Goal: Transaction & Acquisition: Purchase product/service

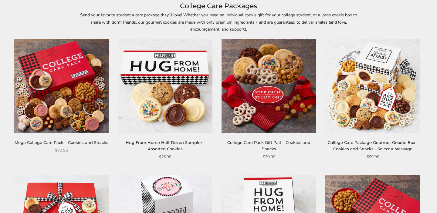
scroll to position [107, 0]
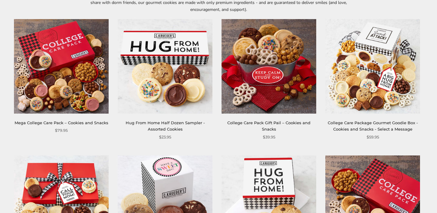
click at [249, 72] on img at bounding box center [268, 66] width 95 height 95
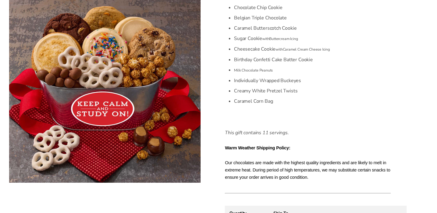
scroll to position [208, 0]
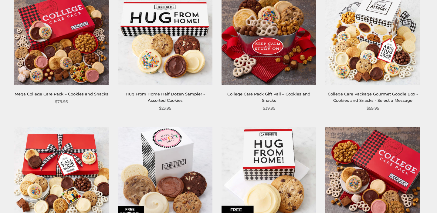
click at [185, 93] on link "Hug From Home Half Dozen Sampler - Assorted Cookies" at bounding box center [165, 97] width 79 height 11
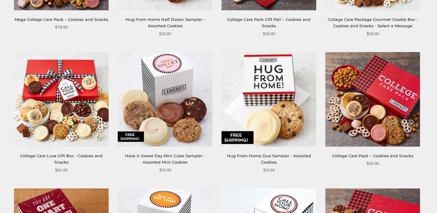
click at [382, 129] on img at bounding box center [372, 99] width 95 height 95
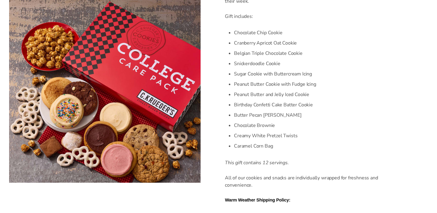
scroll to position [204, 0]
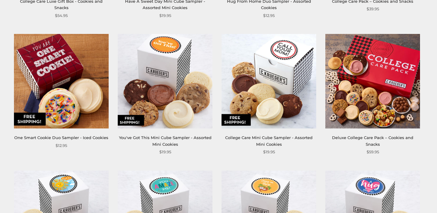
scroll to position [366, 0]
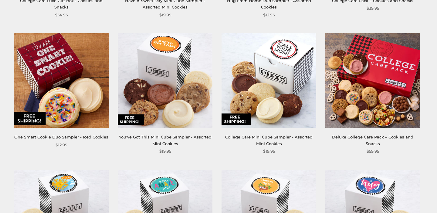
click at [372, 96] on img at bounding box center [372, 80] width 95 height 95
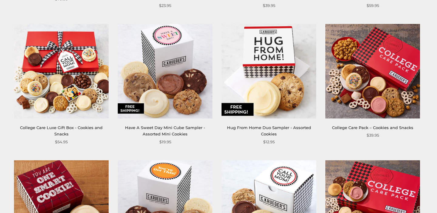
scroll to position [243, 0]
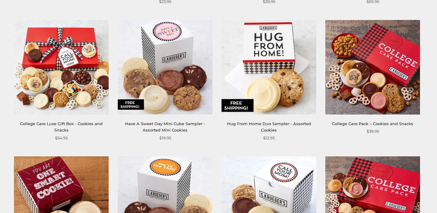
click at [379, 92] on img at bounding box center [372, 67] width 95 height 95
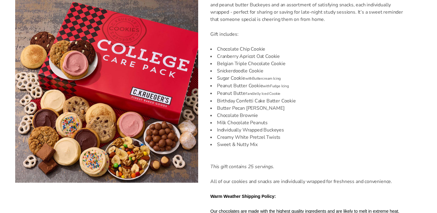
scroll to position [192, 0]
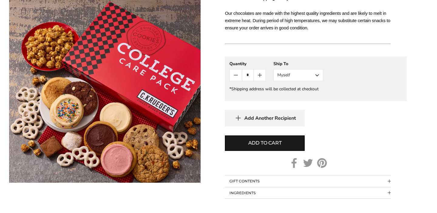
scroll to position [410, 0]
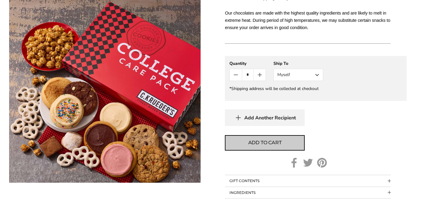
click at [283, 142] on button "Add to cart" at bounding box center [265, 142] width 80 height 15
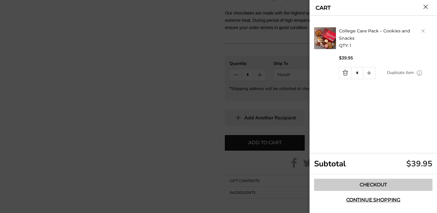
click at [369, 182] on link "Checkout" at bounding box center [373, 185] width 118 height 12
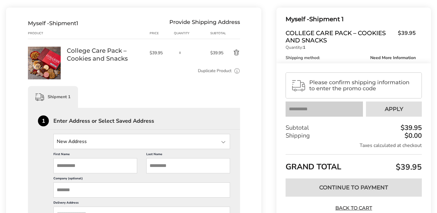
scroll to position [67, 0]
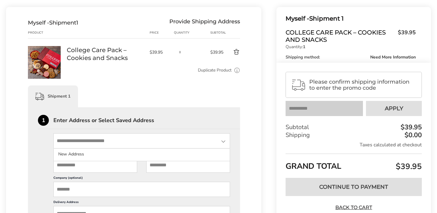
click at [172, 139] on input "State" at bounding box center [141, 140] width 176 height 15
type input "**********"
type input "******"
type input "*******"
type input "*****"
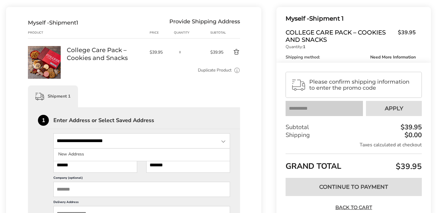
type input "*********"
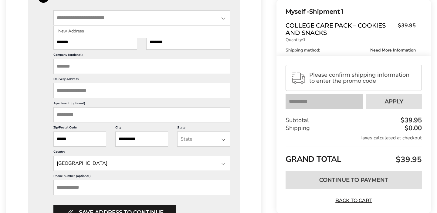
scroll to position [206, 0]
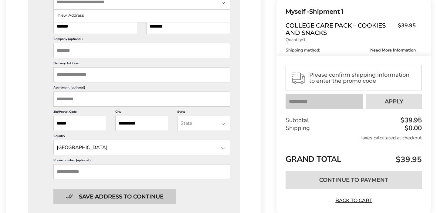
click at [148, 192] on button "Save address to continue" at bounding box center [114, 196] width 122 height 15
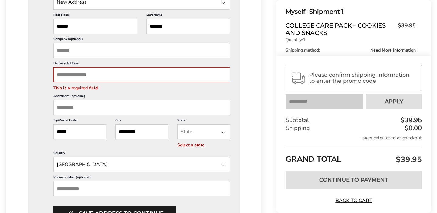
click at [203, 132] on input "State" at bounding box center [203, 131] width 53 height 15
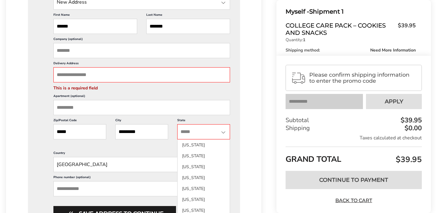
type input "*"
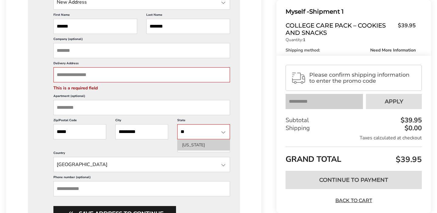
type input "**"
click at [190, 145] on li "[US_STATE]" at bounding box center [203, 145] width 52 height 11
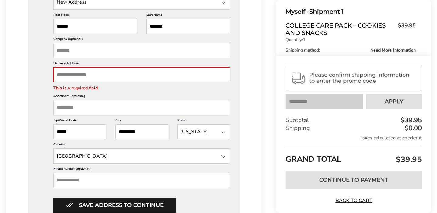
click at [86, 75] on input "Delivery Address" at bounding box center [141, 74] width 176 height 15
click at [75, 75] on input "Delivery Address" at bounding box center [141, 74] width 176 height 15
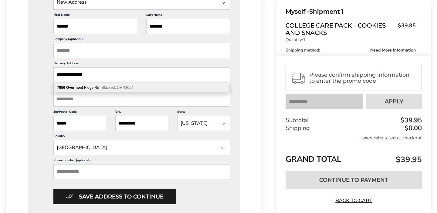
click at [90, 86] on div "[STREET_ADDRESS]" at bounding box center [141, 87] width 175 height 9
type input "**********"
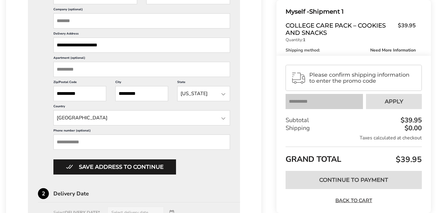
scroll to position [237, 0]
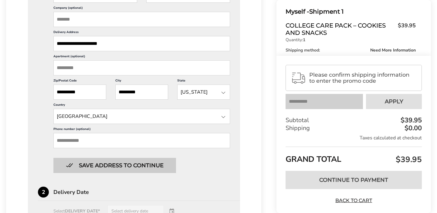
click at [107, 169] on button "Save address to continue" at bounding box center [114, 165] width 122 height 15
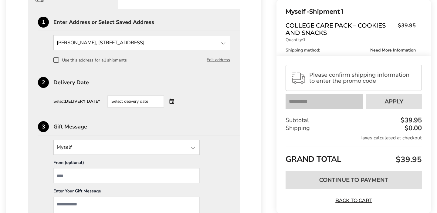
scroll to position [162, 0]
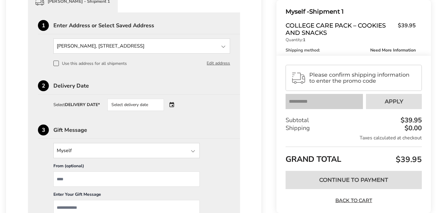
click at [151, 104] on div "Select delivery date" at bounding box center [135, 105] width 56 height 12
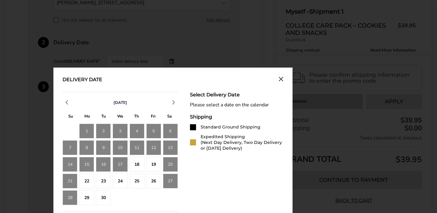
scroll to position [208, 0]
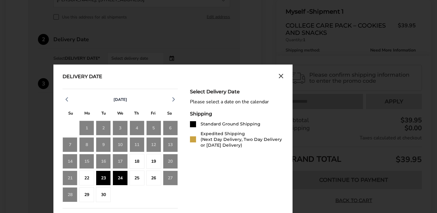
click at [123, 178] on div "24" at bounding box center [119, 178] width 15 height 15
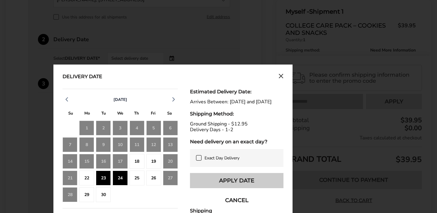
click at [228, 185] on button "Apply Date" at bounding box center [236, 180] width 93 height 15
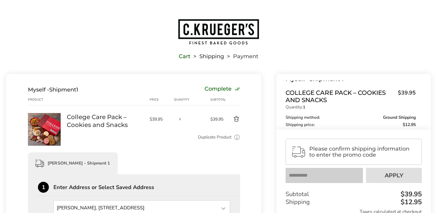
scroll to position [31, 0]
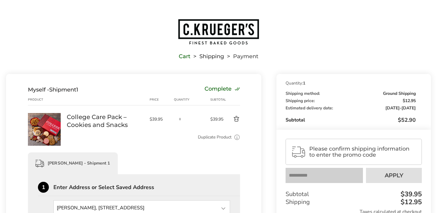
click at [235, 118] on button "Delete product" at bounding box center [231, 118] width 16 height 7
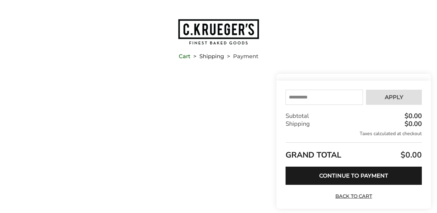
scroll to position [0, 0]
